Goal: Information Seeking & Learning: Learn about a topic

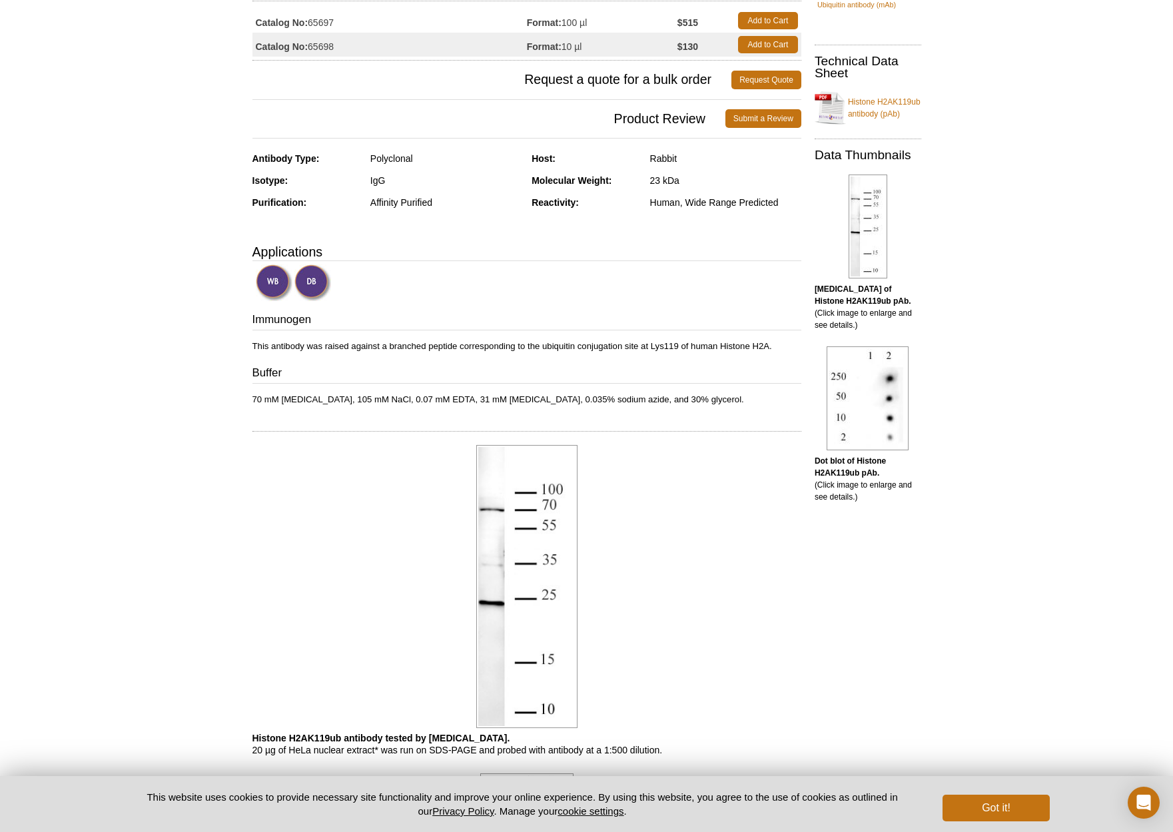
scroll to position [168, 0]
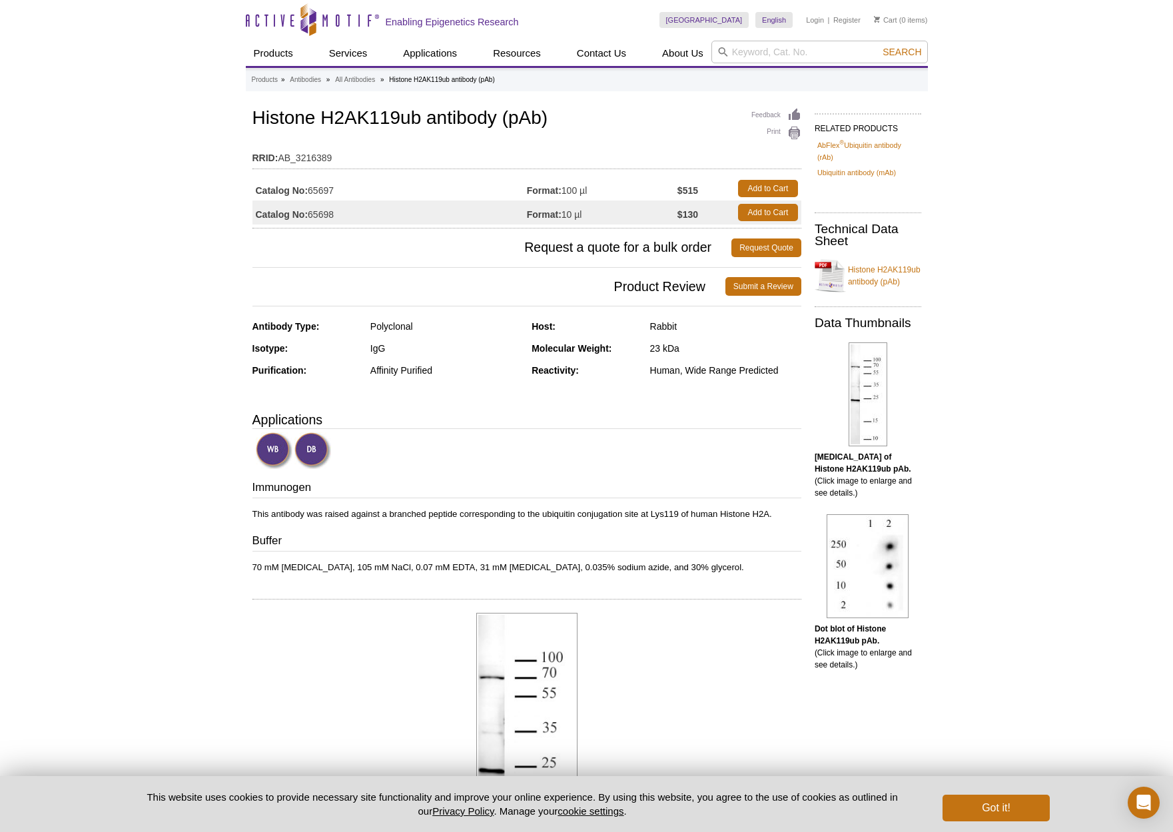
click at [872, 269] on link "Histone H2AK119ub antibody (pAb)" at bounding box center [867, 276] width 107 height 40
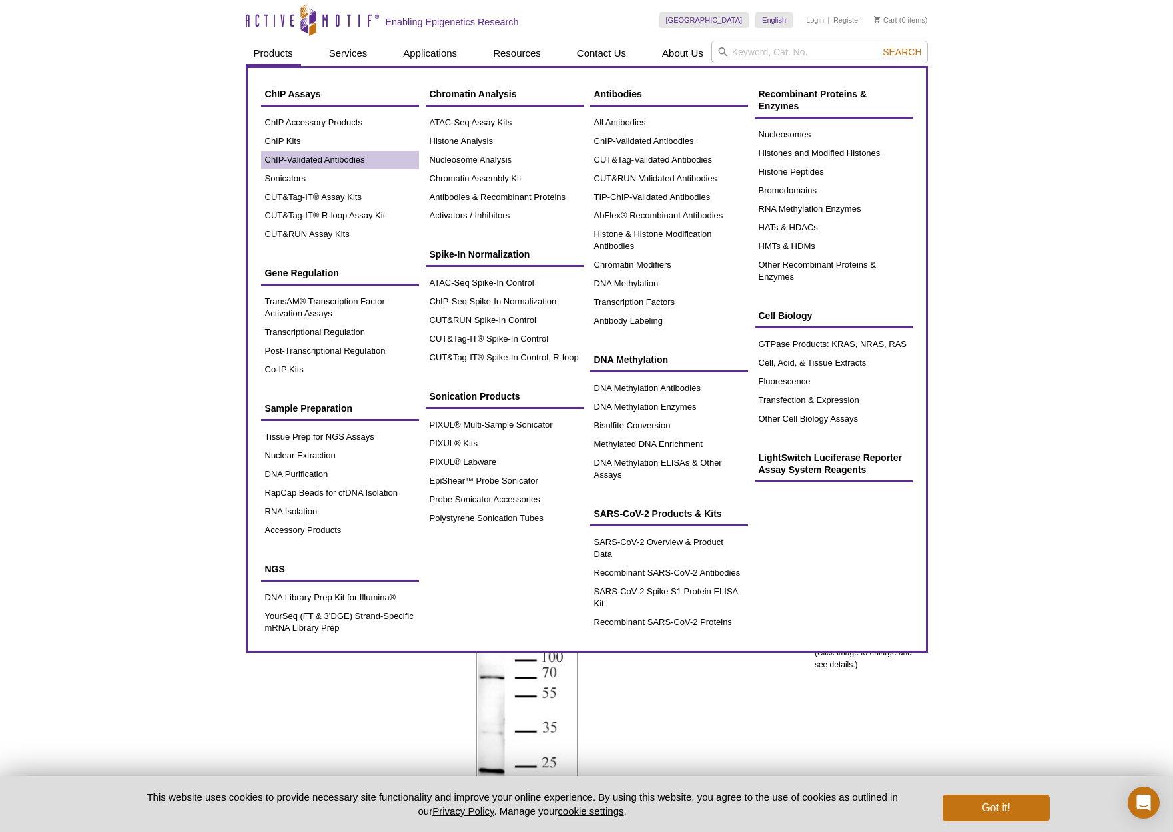
click at [300, 155] on link "ChIP-Validated Antibodies" at bounding box center [340, 159] width 158 height 19
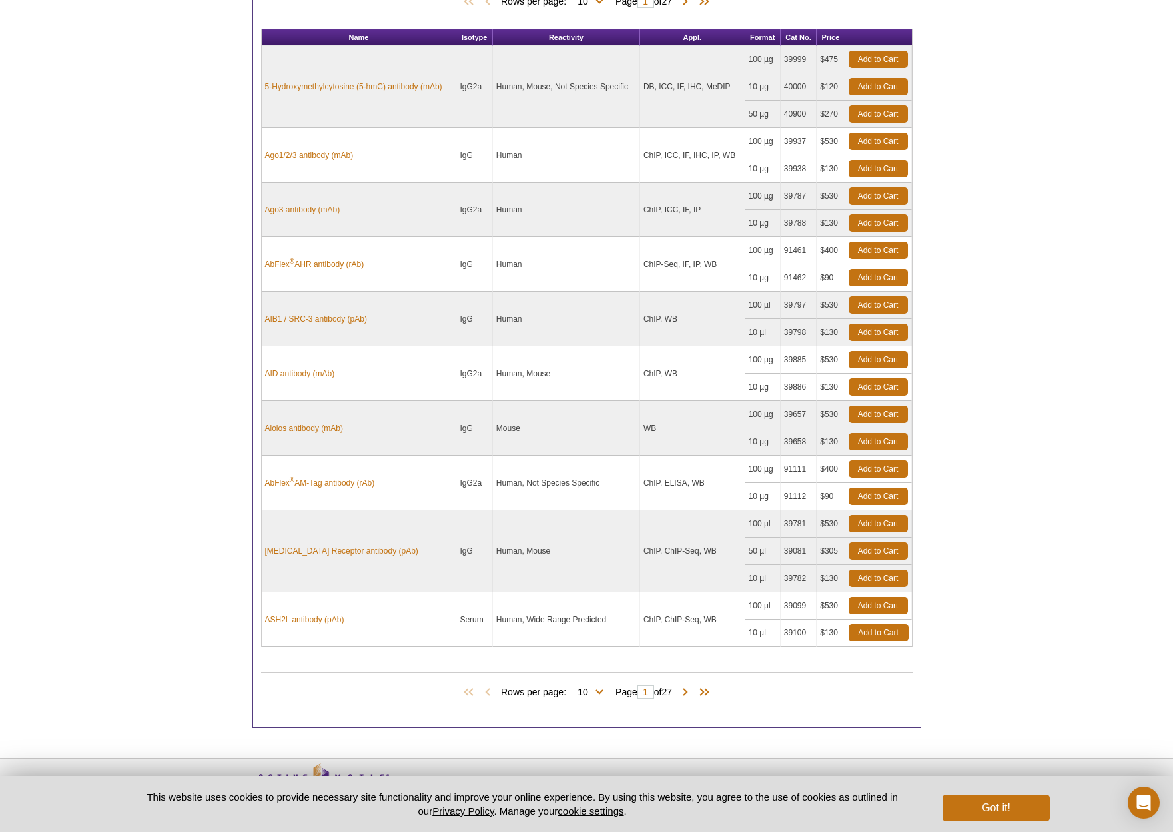
scroll to position [773, 0]
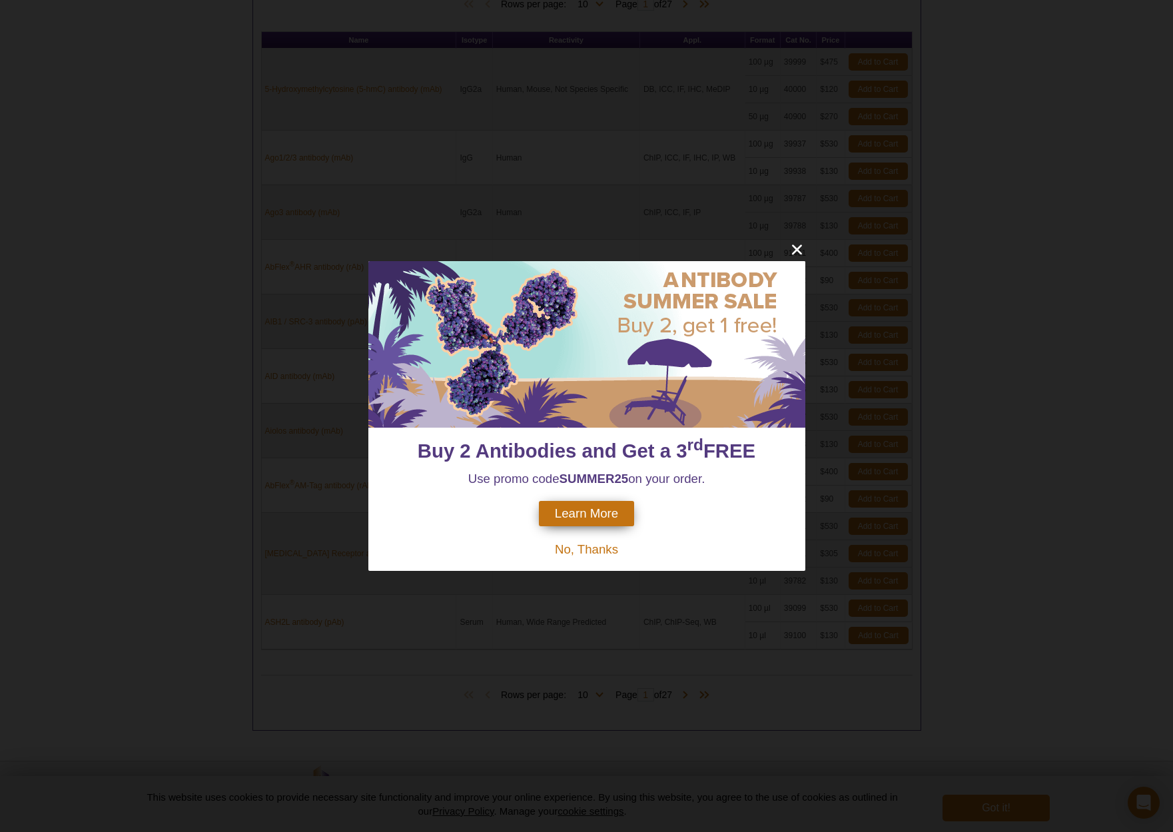
click at [794, 248] on icon "close" at bounding box center [796, 250] width 10 height 10
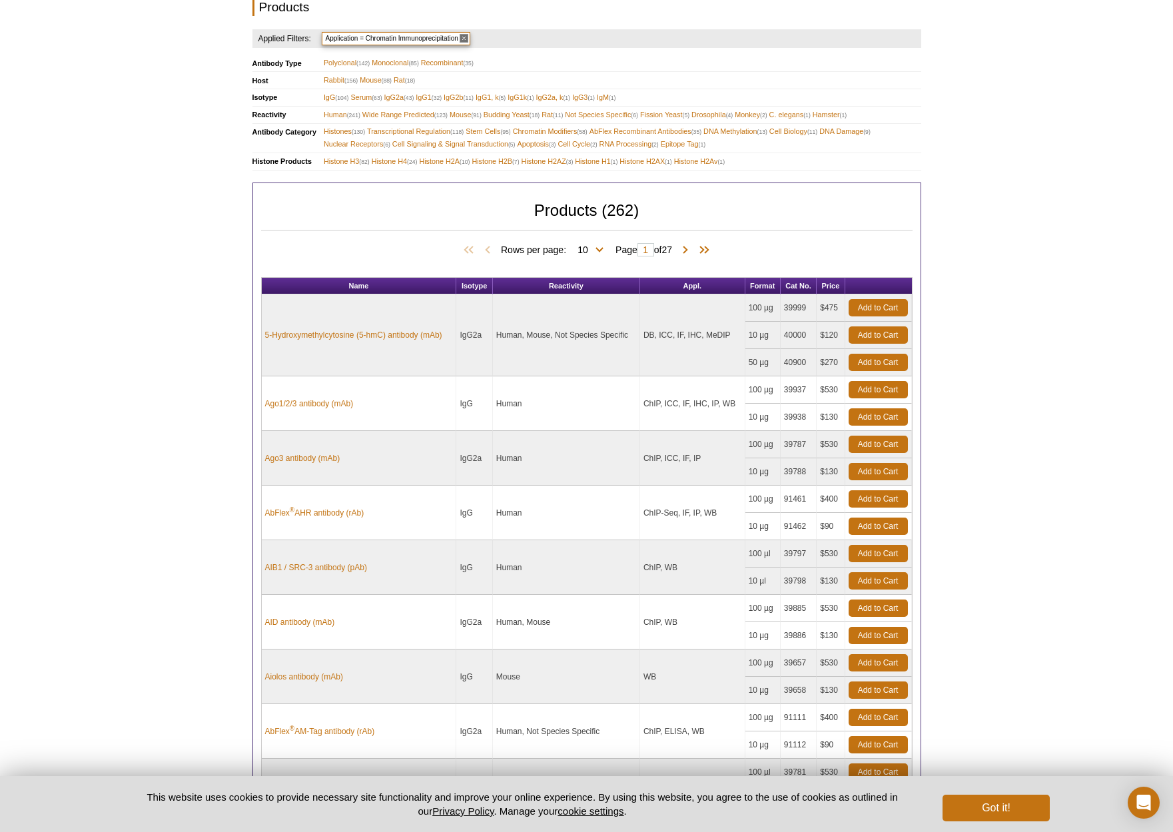
scroll to position [442, 0]
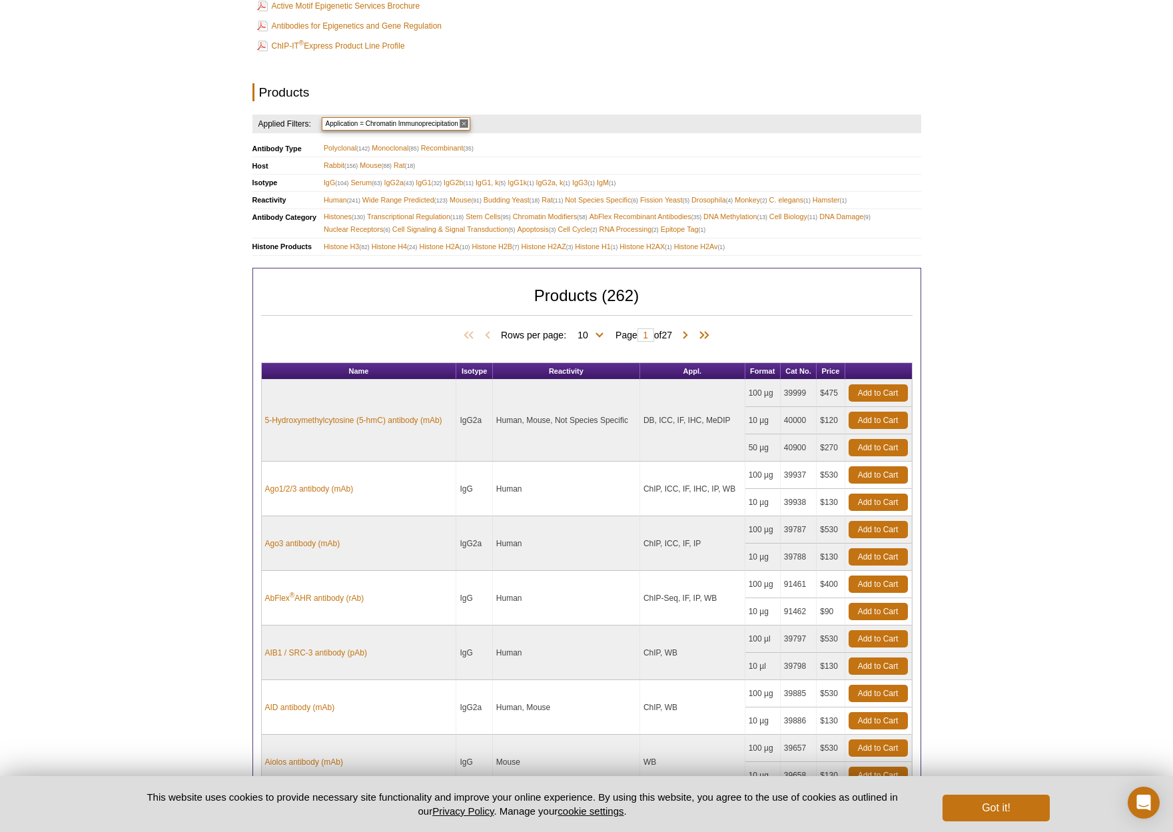
click at [598, 328] on span "Rows per page: 10 25 50 100 All 10" at bounding box center [555, 334] width 108 height 13
select select "262"
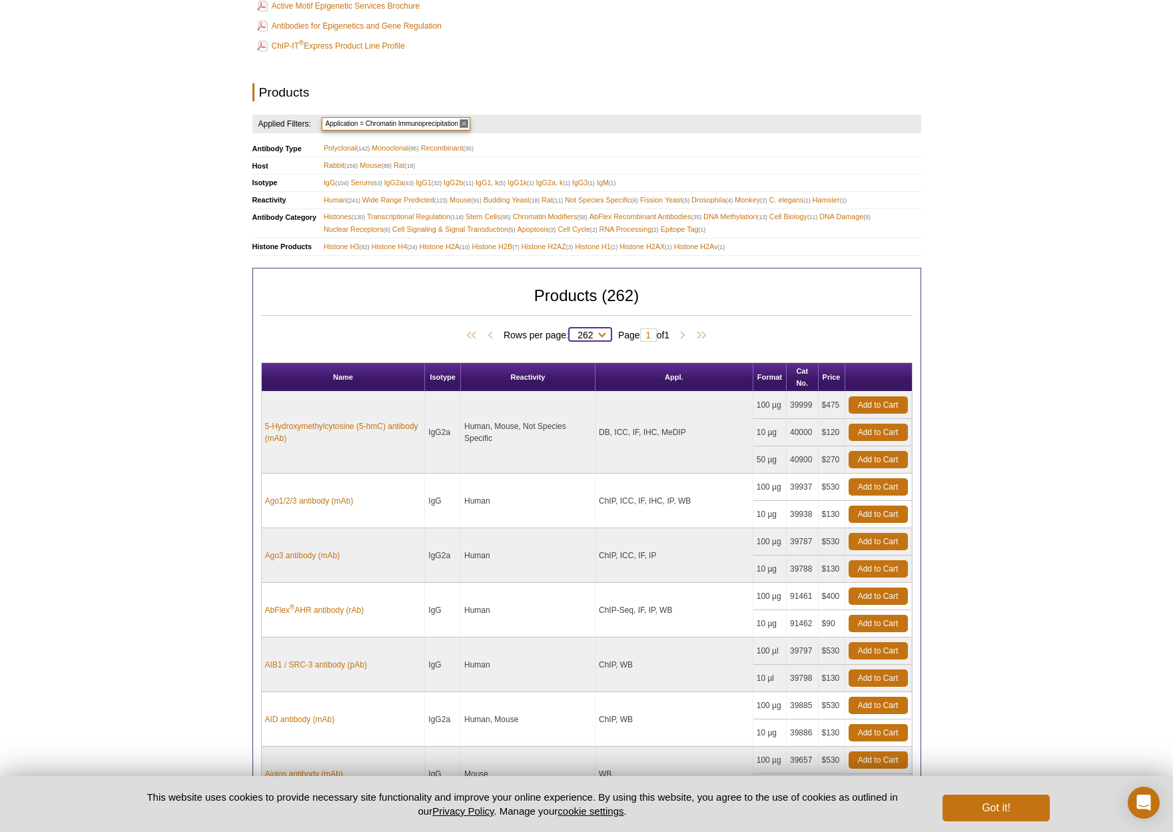
select select "262"
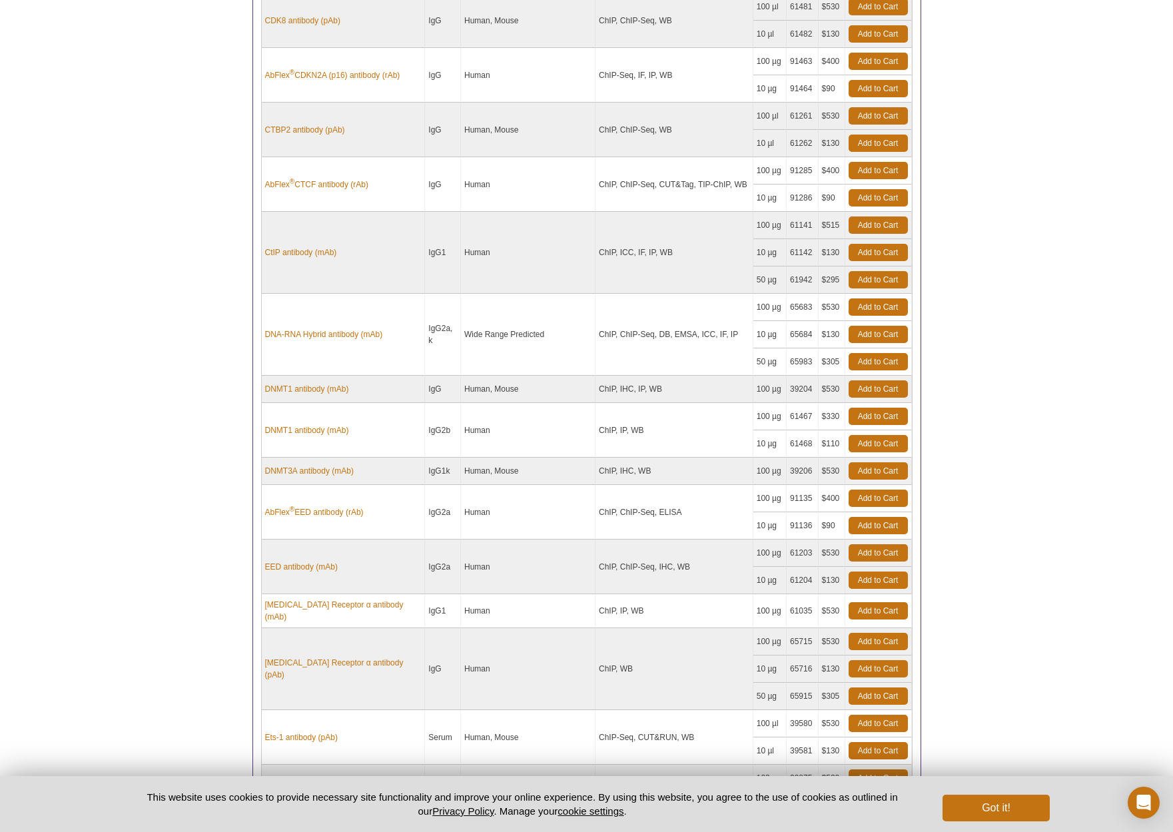
scroll to position [2222, 0]
